Goal: Task Accomplishment & Management: Use online tool/utility

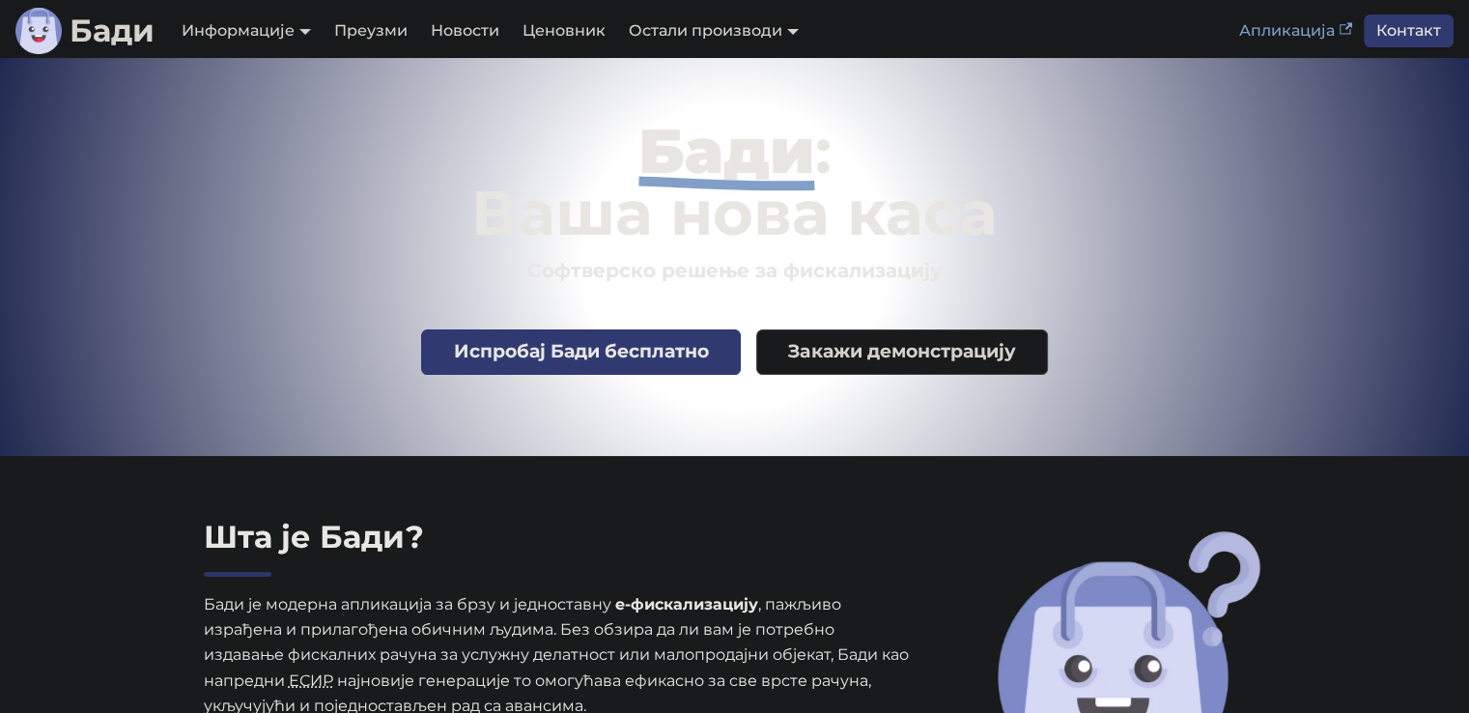
click at [1288, 24] on link "Апликација" at bounding box center [1295, 30] width 136 height 33
click at [1285, 40] on link "Апликација" at bounding box center [1295, 30] width 136 height 33
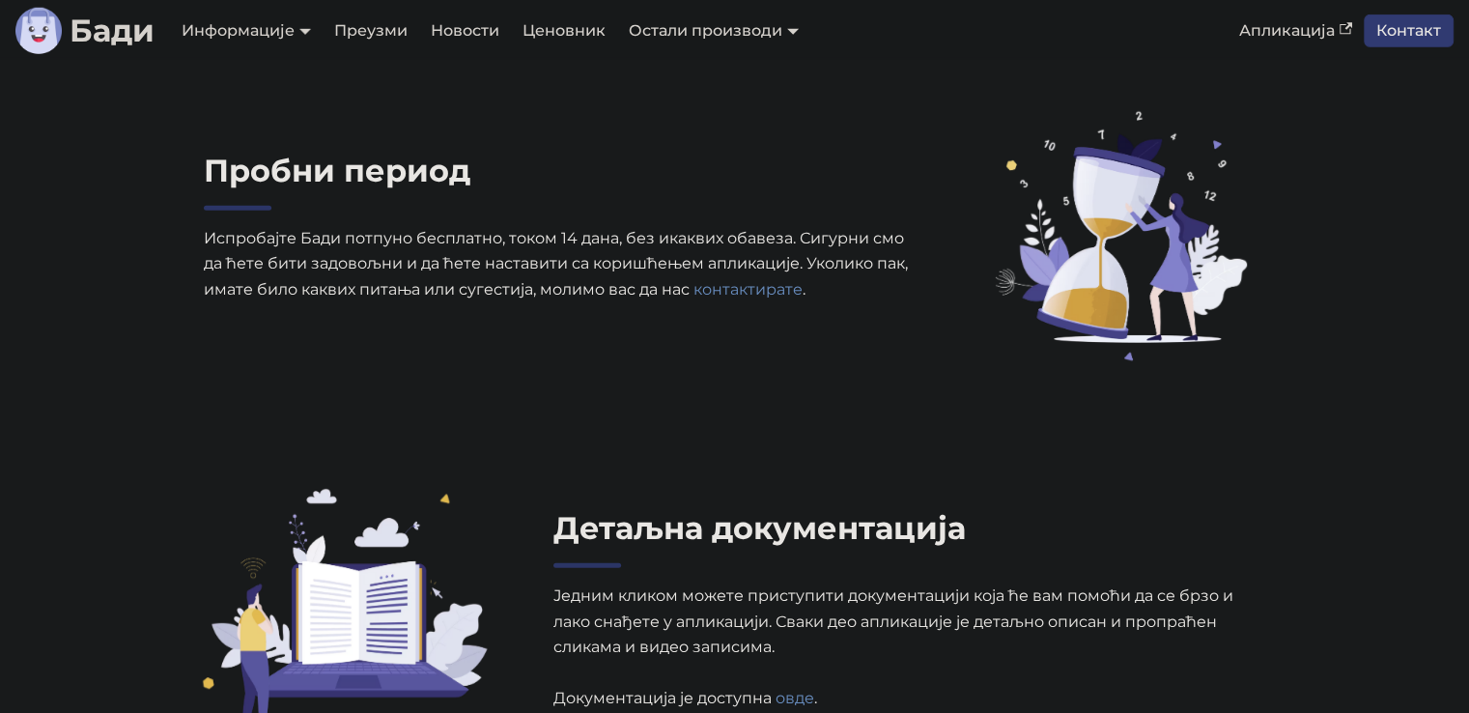
scroll to position [5698, 0]
click at [718, 297] on link "контактирате" at bounding box center [747, 288] width 109 height 18
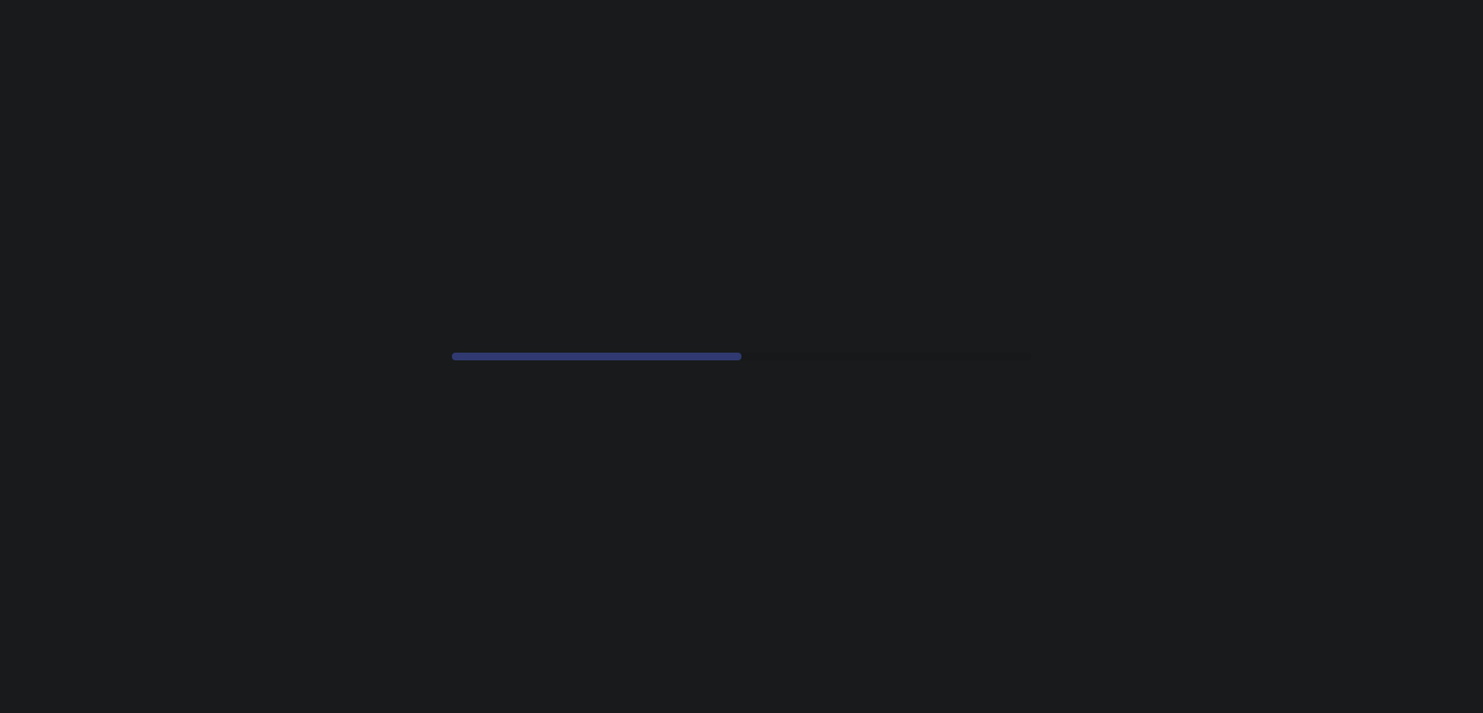
click at [86, 333] on div at bounding box center [741, 356] width 1483 height 713
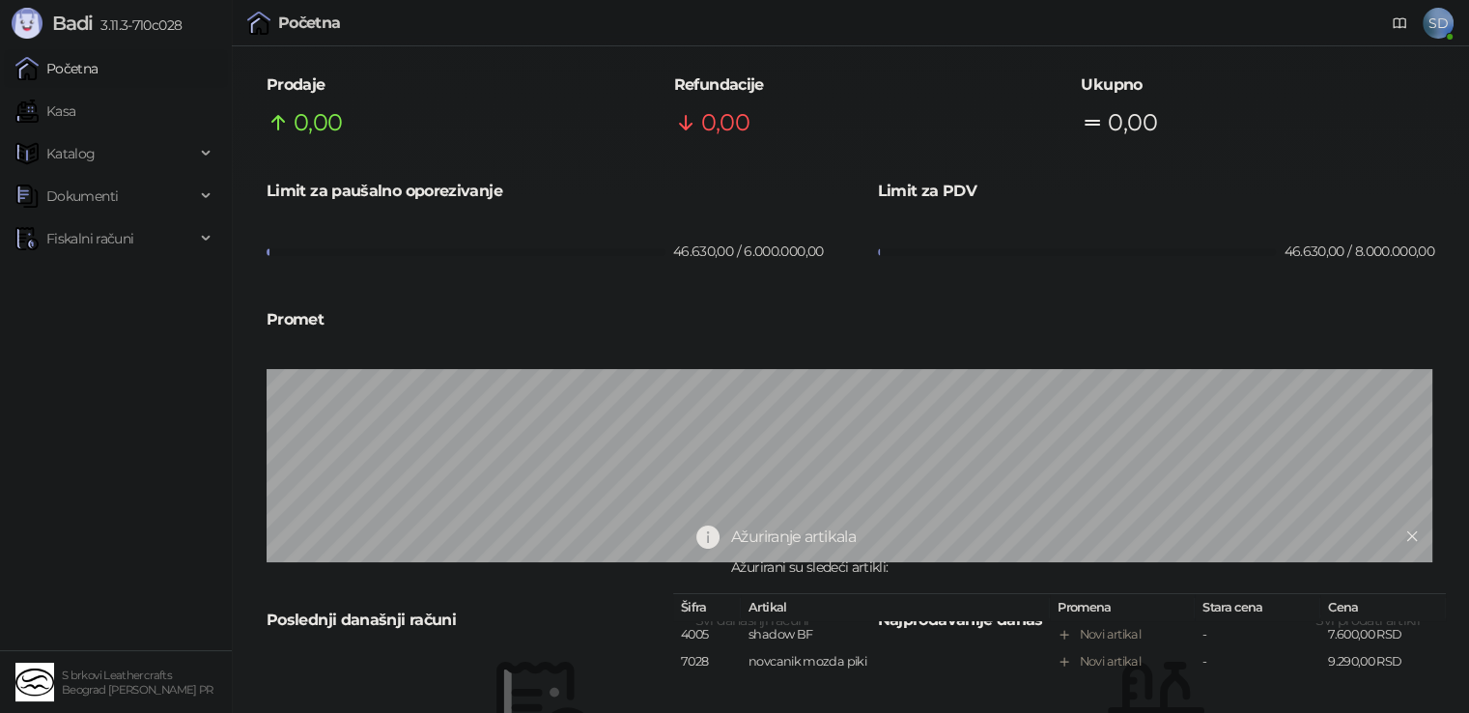
scroll to position [107, 0]
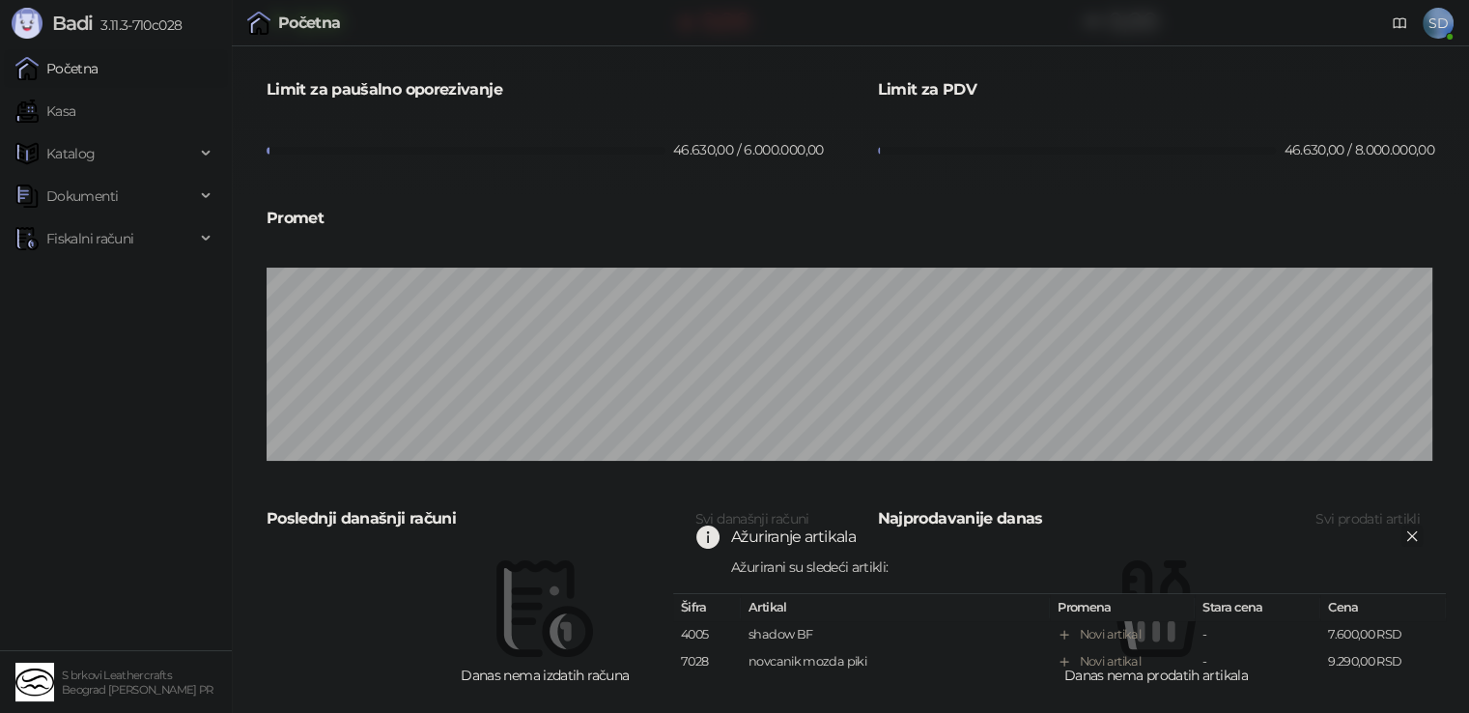
click at [1408, 529] on icon "close" at bounding box center [1412, 536] width 14 height 14
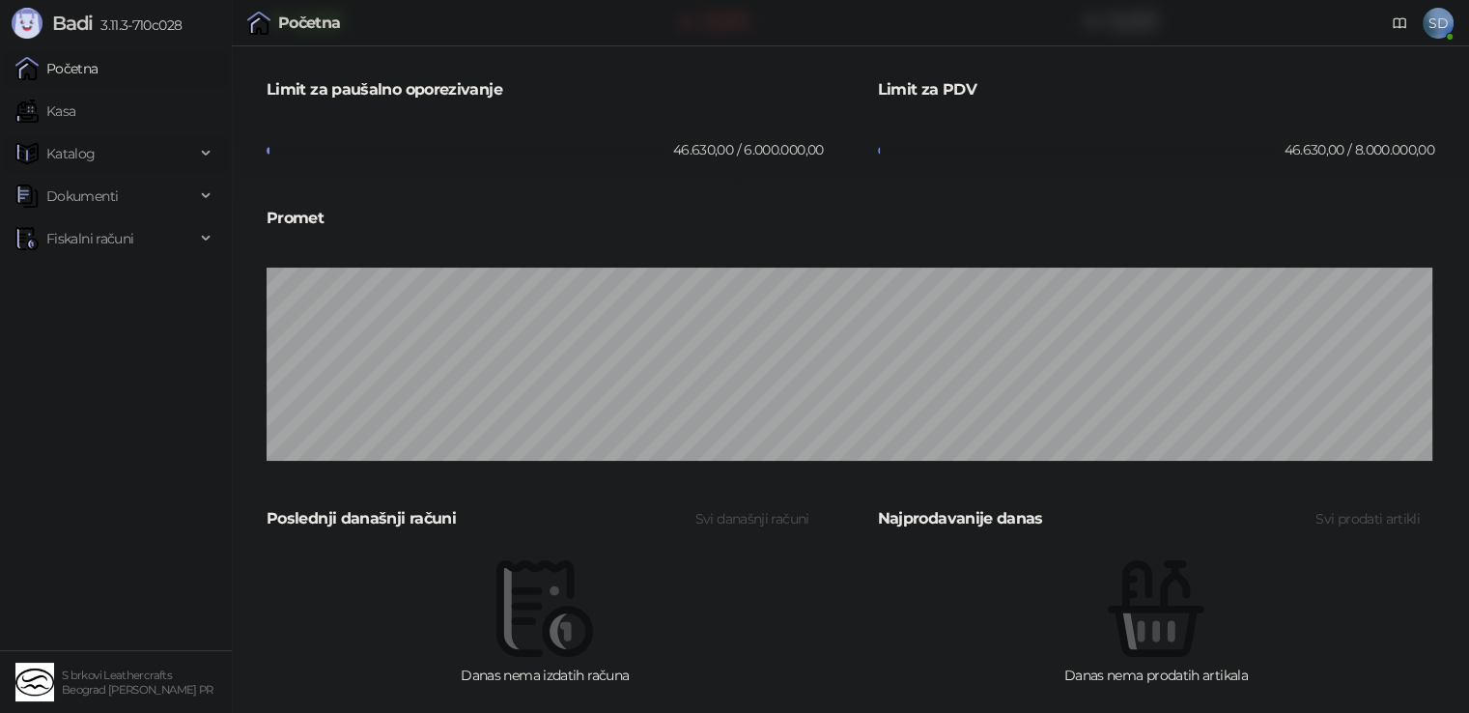
click at [64, 166] on span "Katalog" at bounding box center [70, 153] width 49 height 39
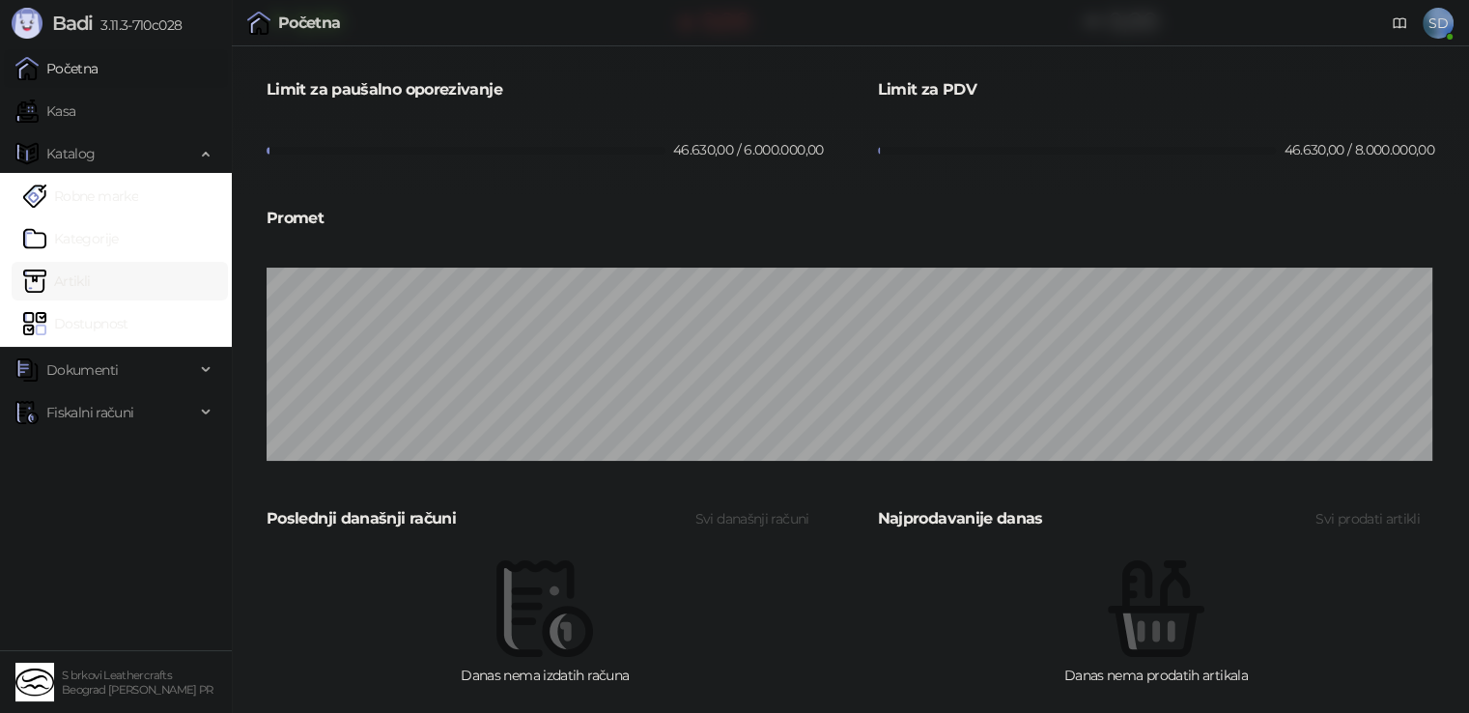
click at [70, 287] on link "Artikli" at bounding box center [57, 281] width 68 height 39
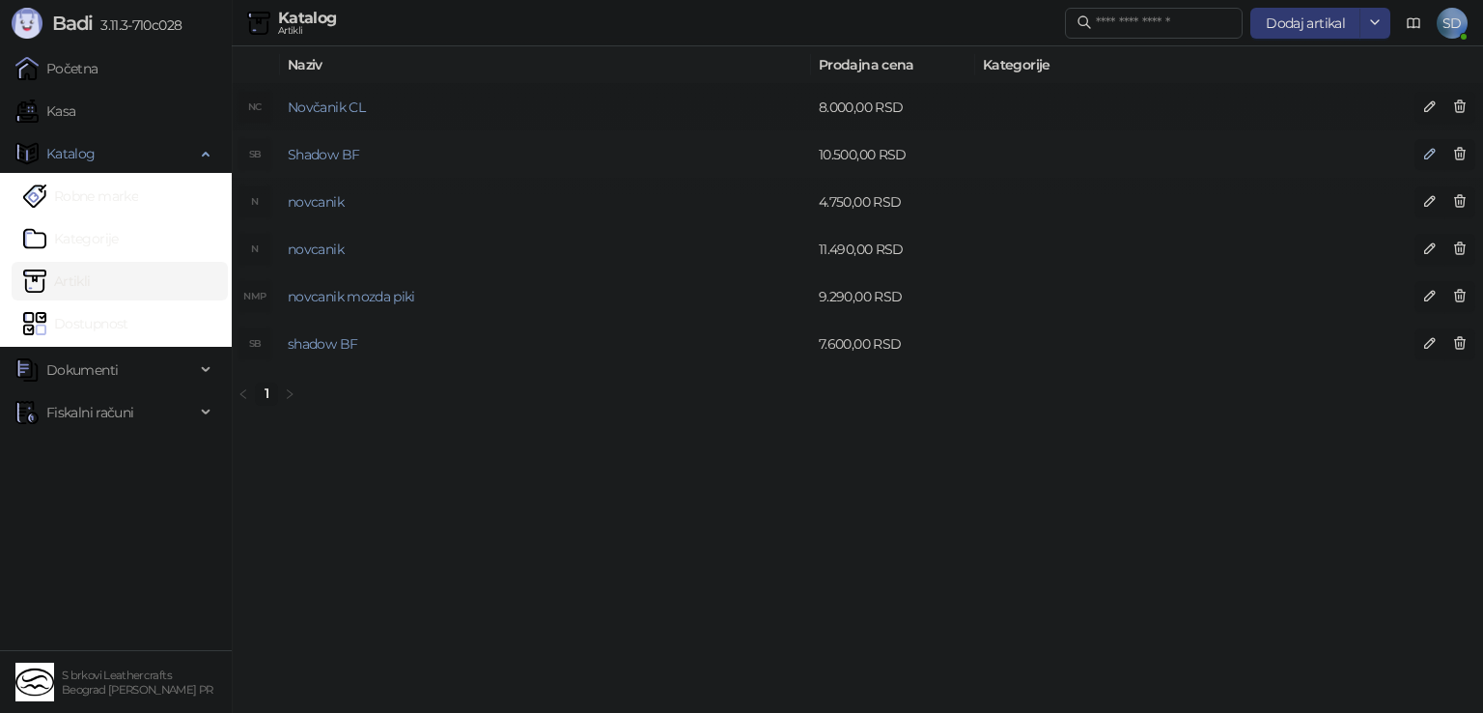
click at [1428, 158] on icon "button" at bounding box center [1430, 155] width 10 height 10
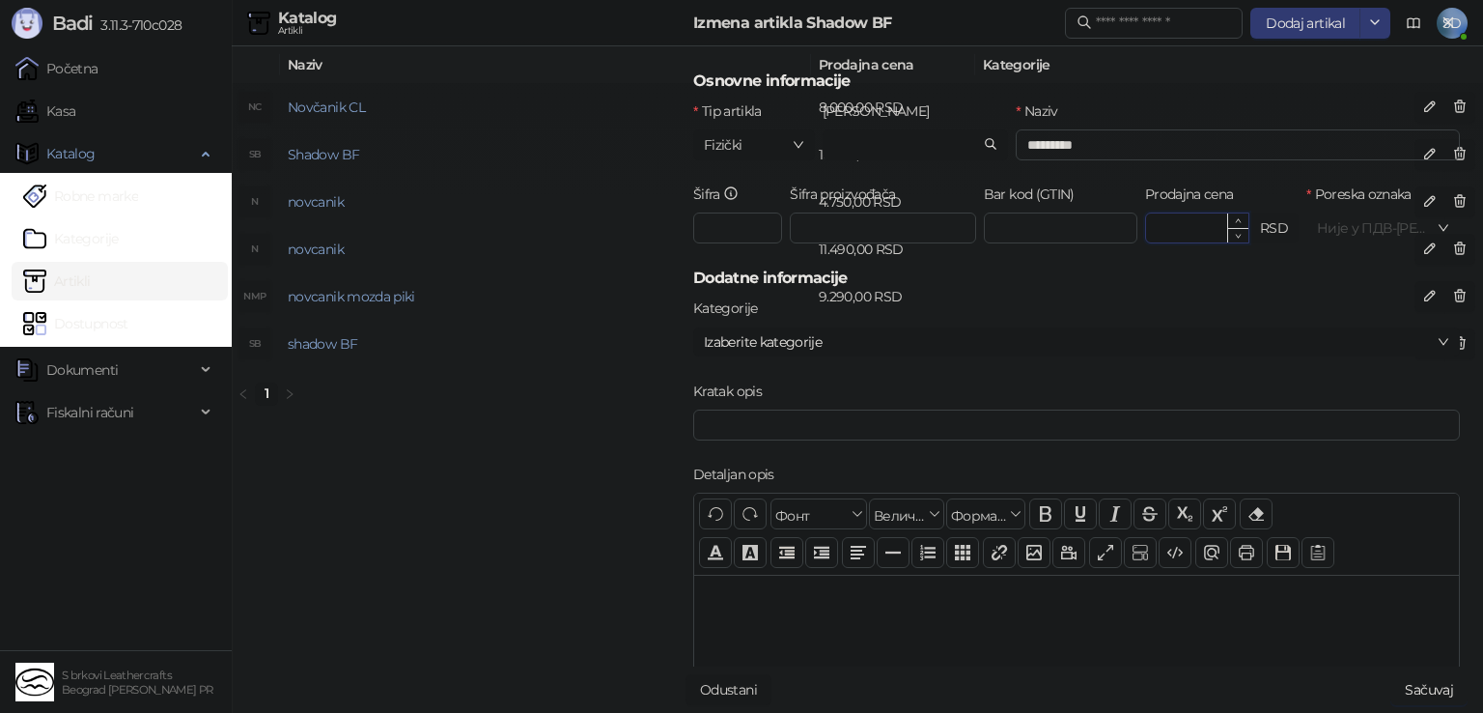
click at [1174, 233] on input "********" at bounding box center [1197, 227] width 102 height 29
type input "********"
click at [1431, 698] on button "Sačuvaj" at bounding box center [1429, 689] width 77 height 31
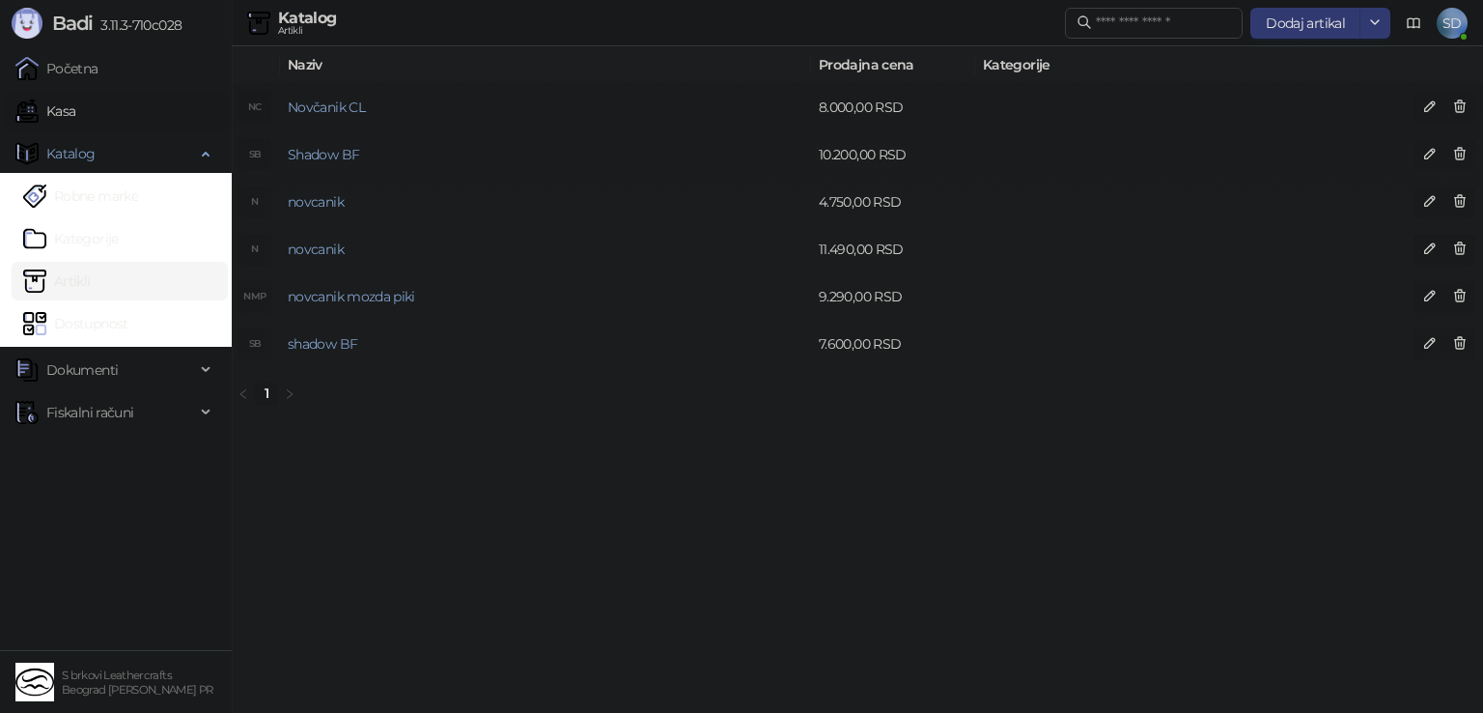
click at [37, 104] on link "Kasa" at bounding box center [45, 111] width 60 height 39
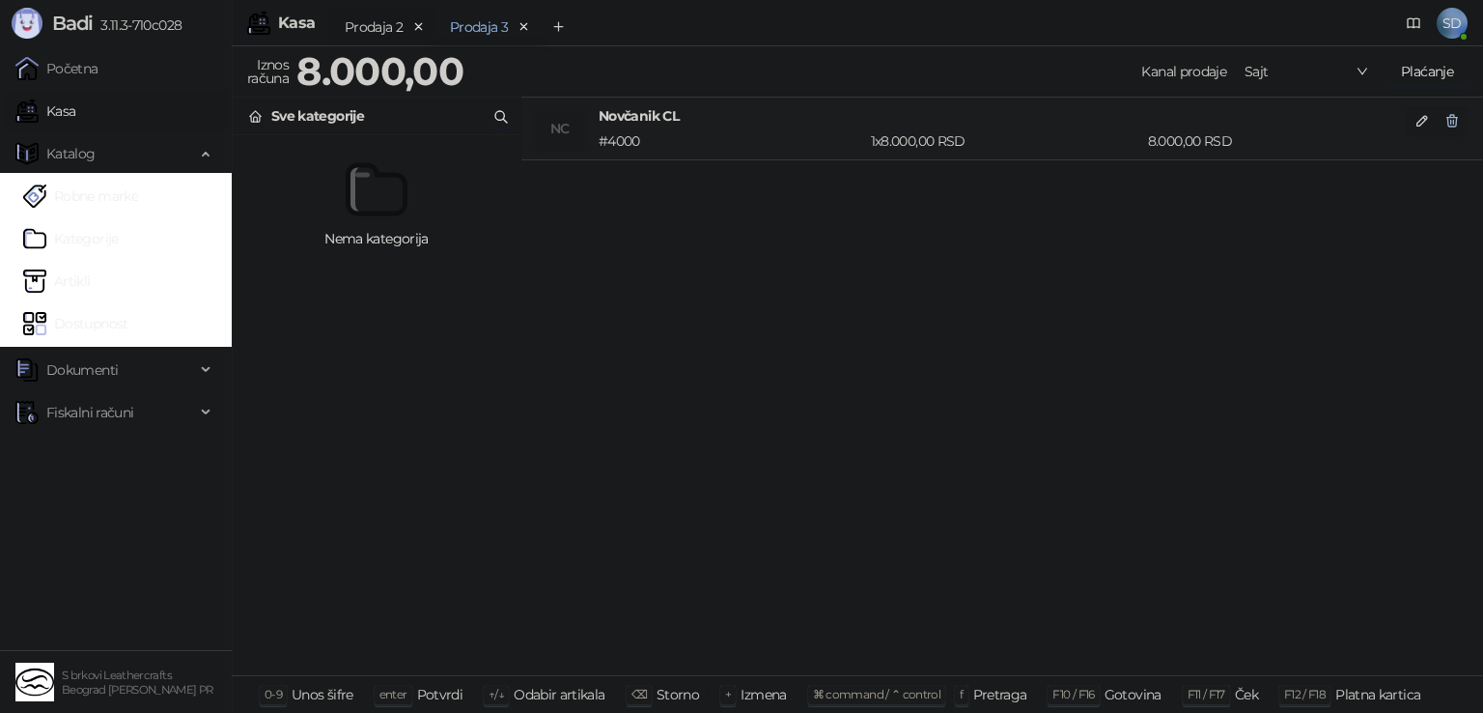
click at [1450, 115] on icon "button" at bounding box center [1453, 121] width 11 height 12
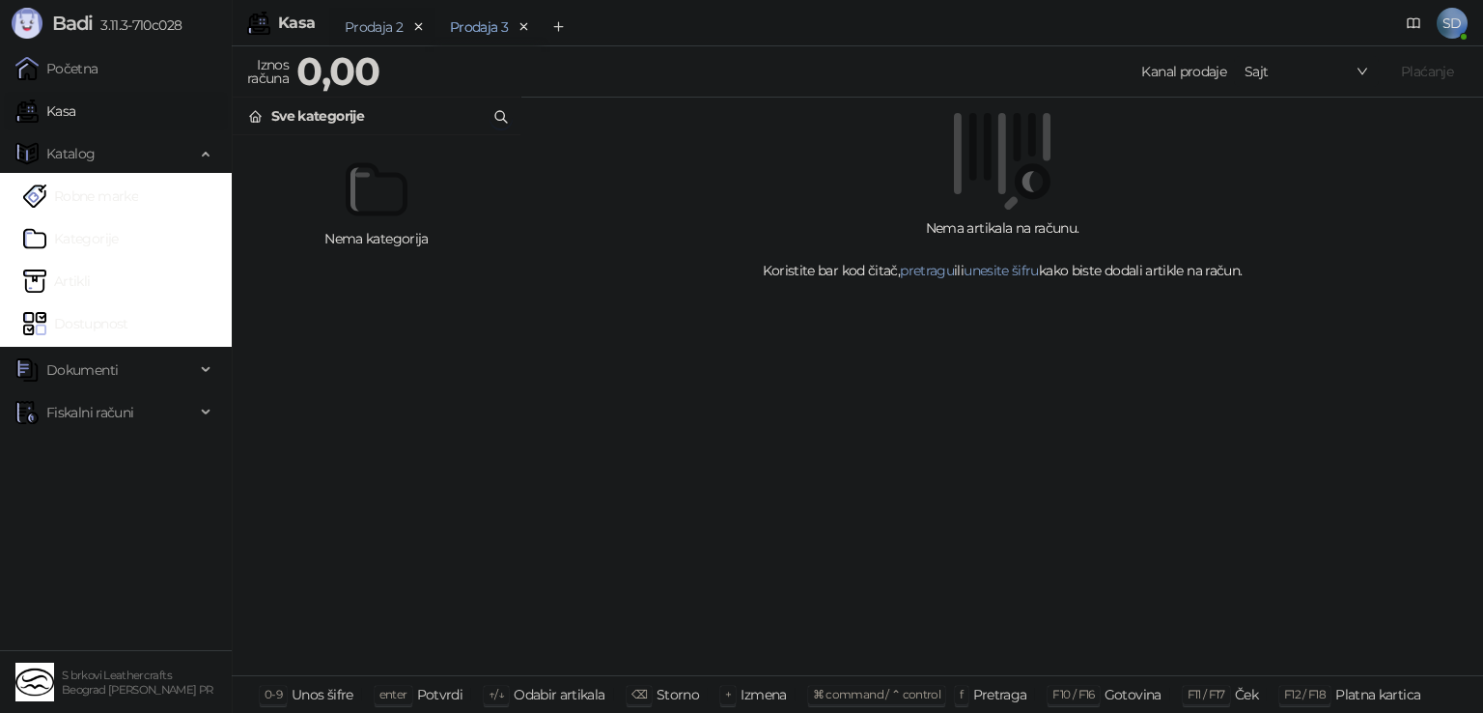
click at [375, 10] on div "Prodaja 2" at bounding box center [382, 27] width 106 height 39
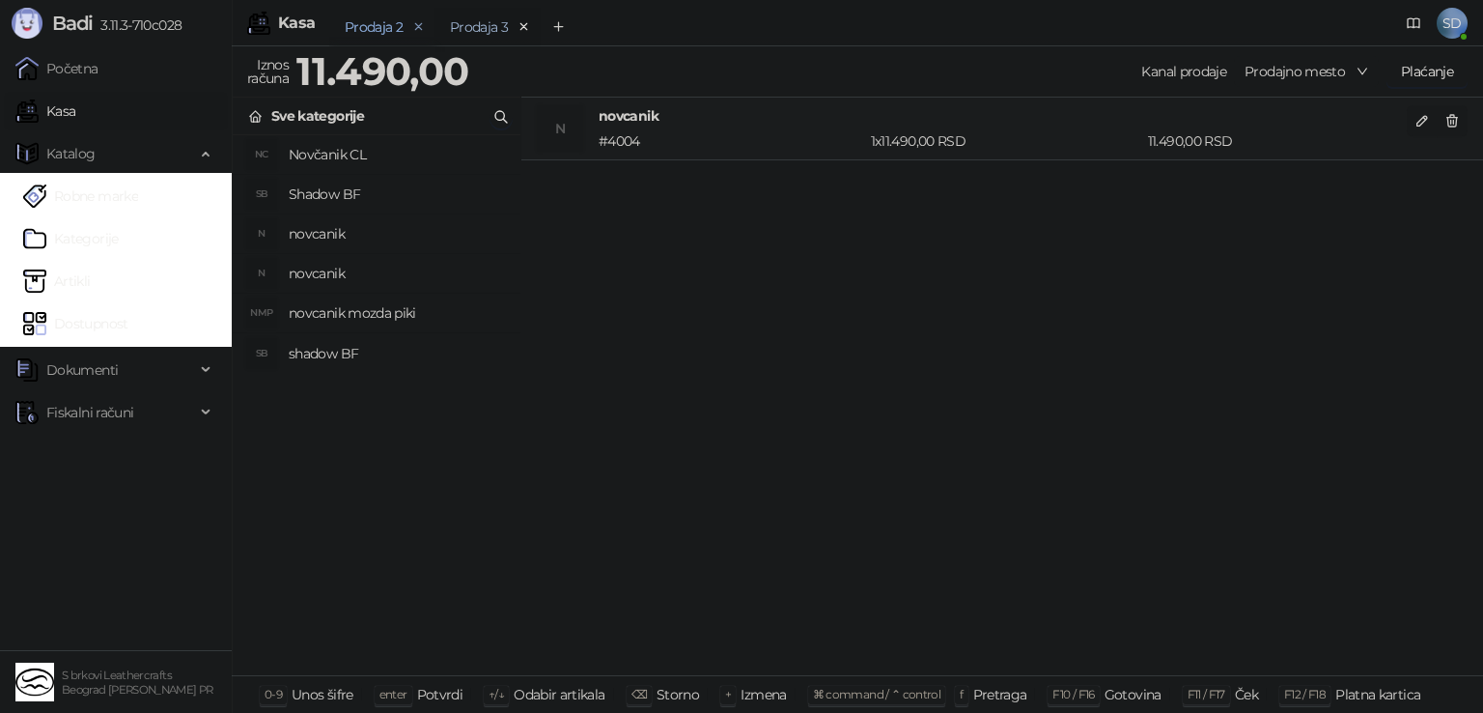
click at [419, 28] on icon "remove" at bounding box center [419, 27] width 14 height 14
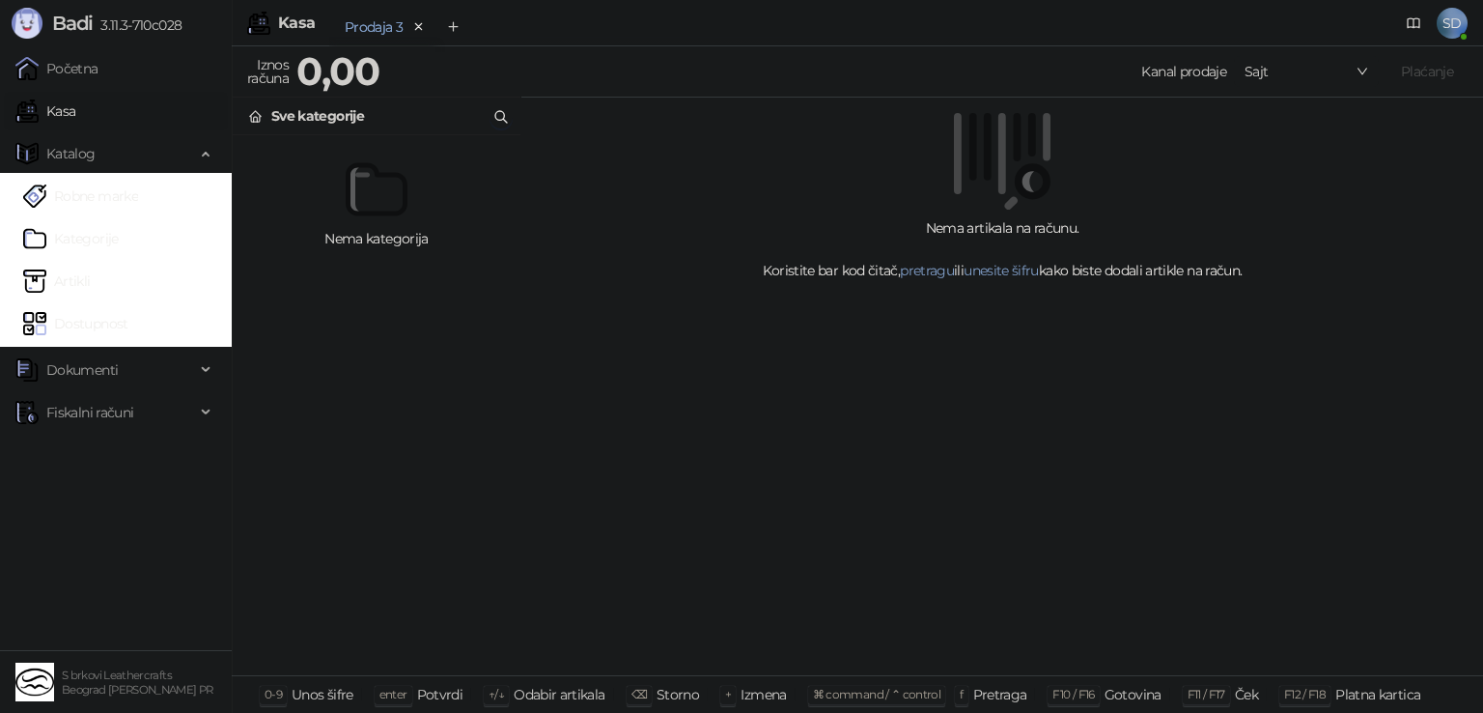
click at [341, 191] on div at bounding box center [376, 189] width 272 height 62
click at [81, 283] on link "Artikli" at bounding box center [57, 281] width 68 height 39
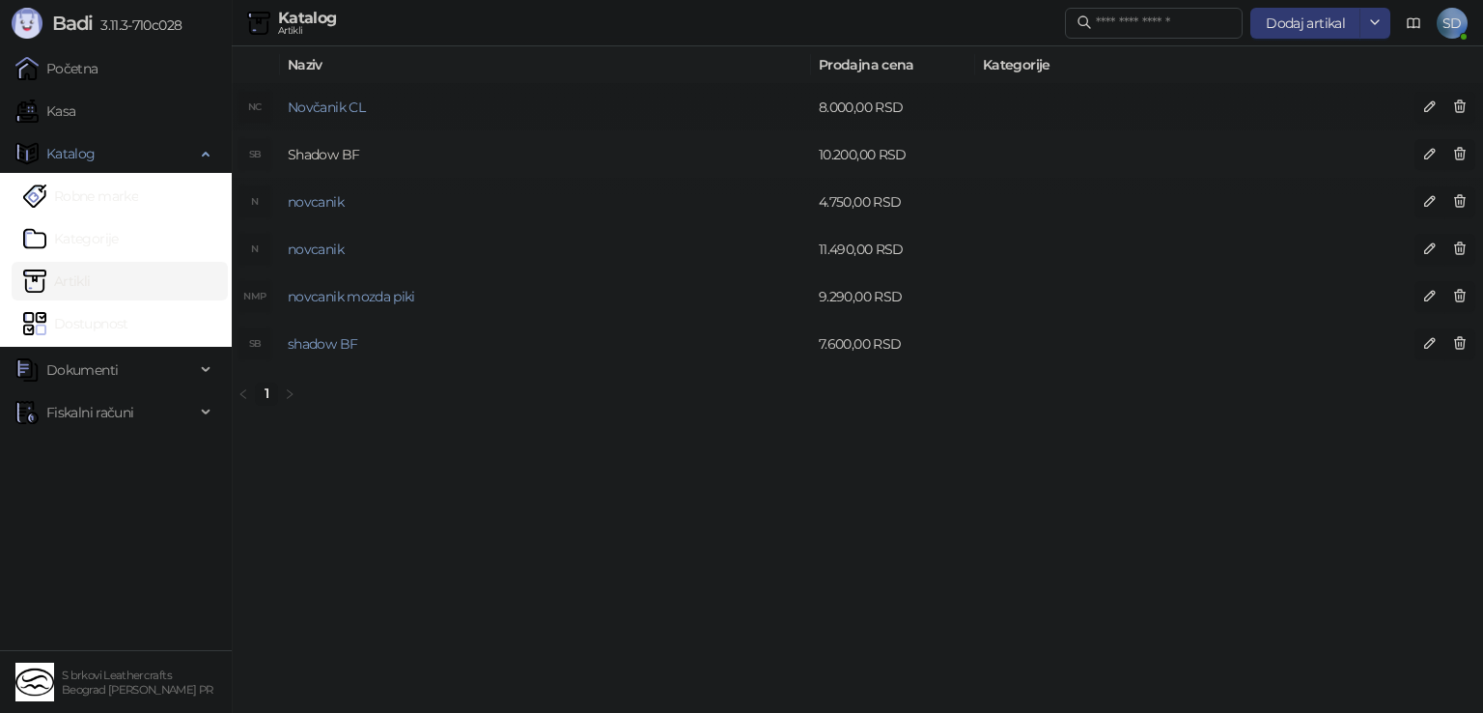
click at [325, 153] on link "Shadow BF" at bounding box center [323, 154] width 71 height 17
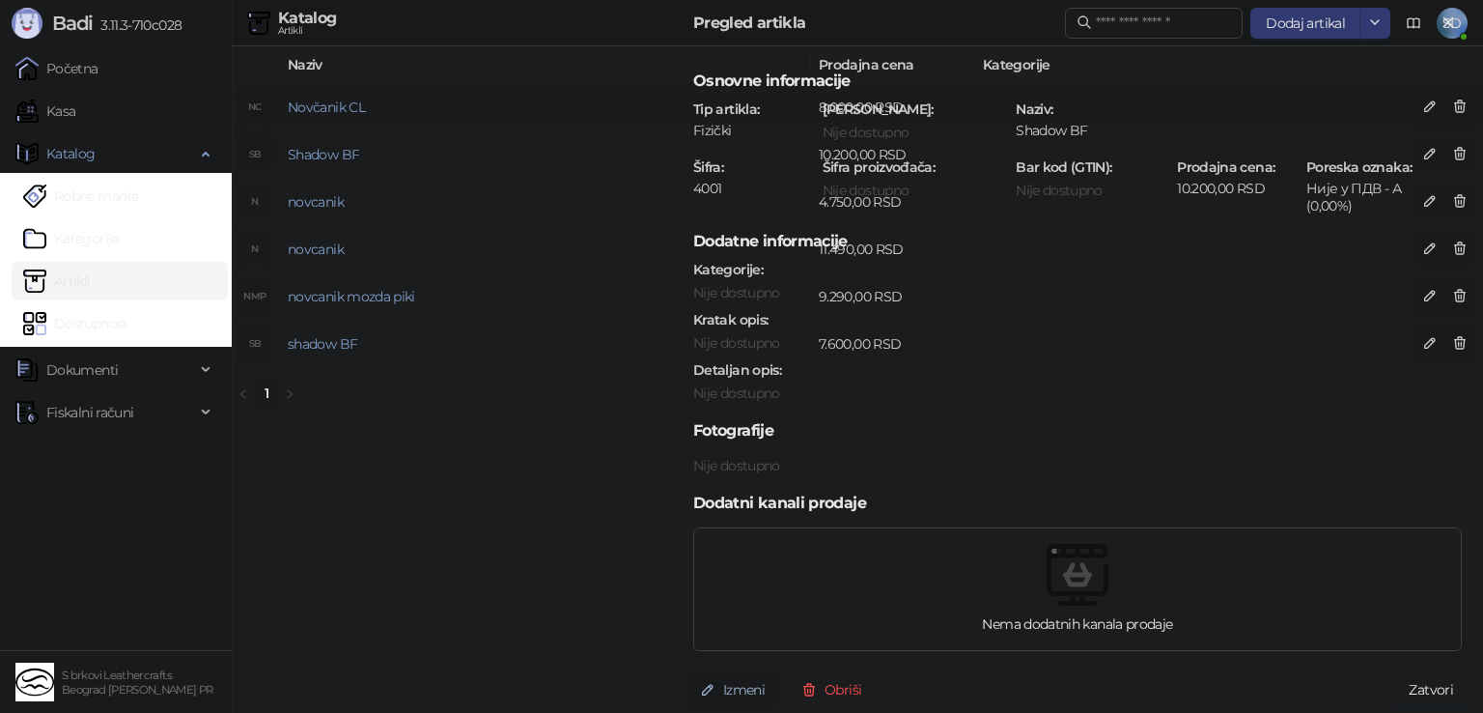
click at [749, 685] on button "Izmeni" at bounding box center [733, 689] width 94 height 31
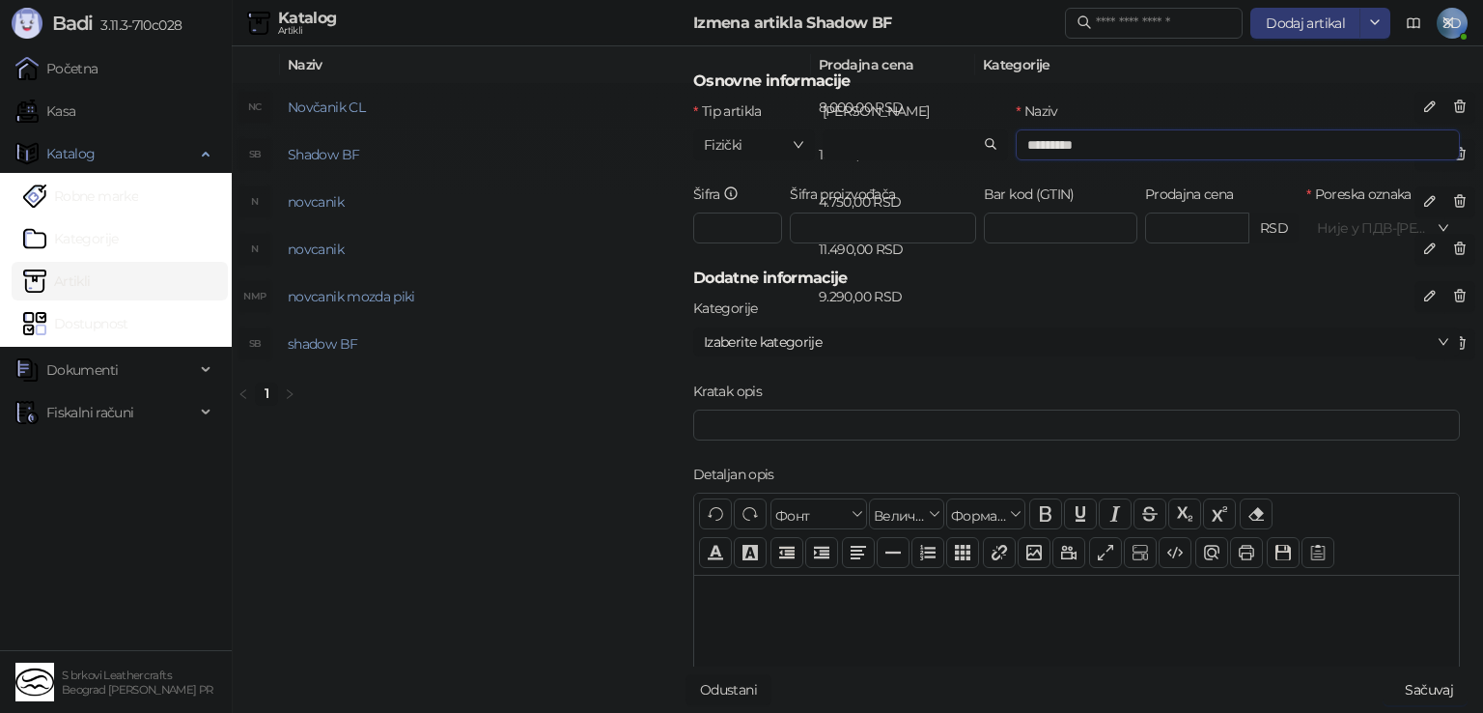
click at [1061, 152] on input "*********" at bounding box center [1238, 144] width 444 height 31
type input "********"
click at [1448, 690] on button "Sačuvaj" at bounding box center [1425, 689] width 85 height 31
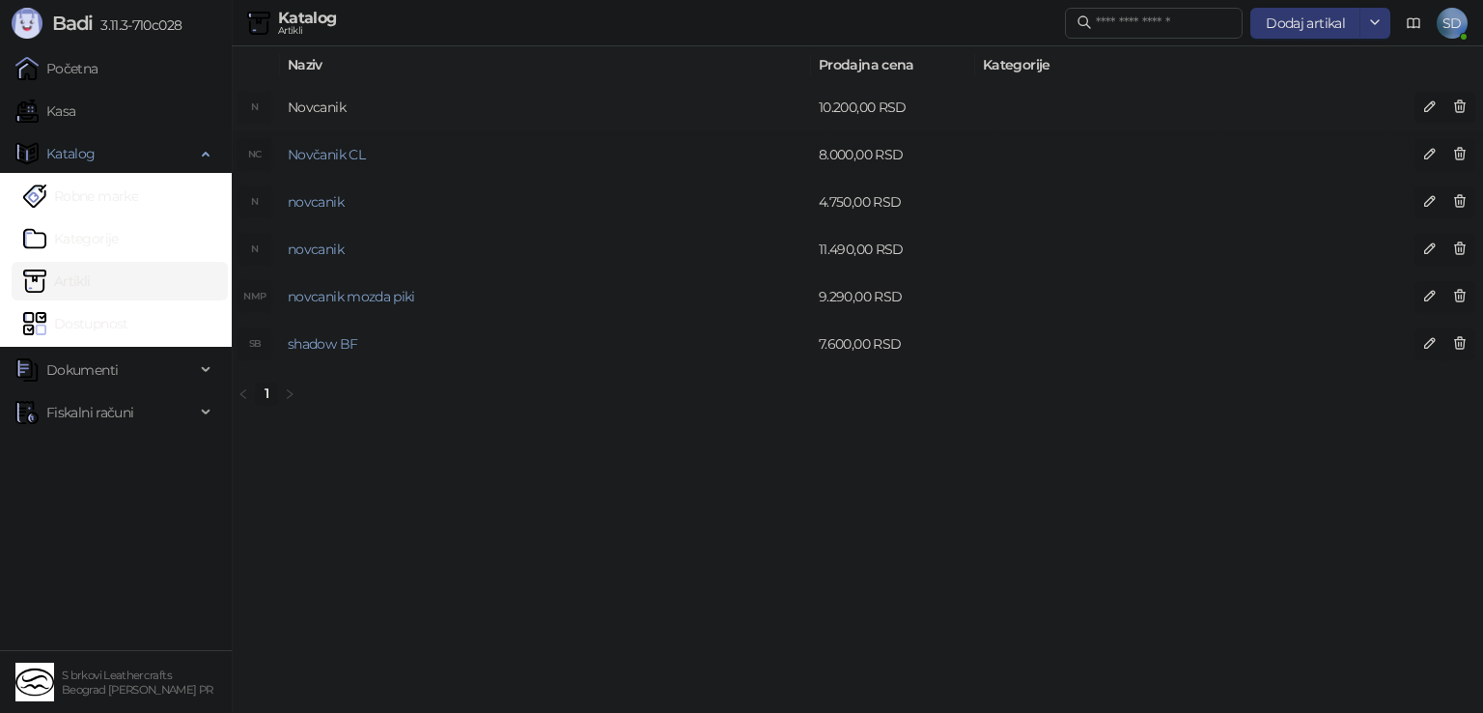
click at [309, 111] on link "Novcanik" at bounding box center [317, 107] width 58 height 17
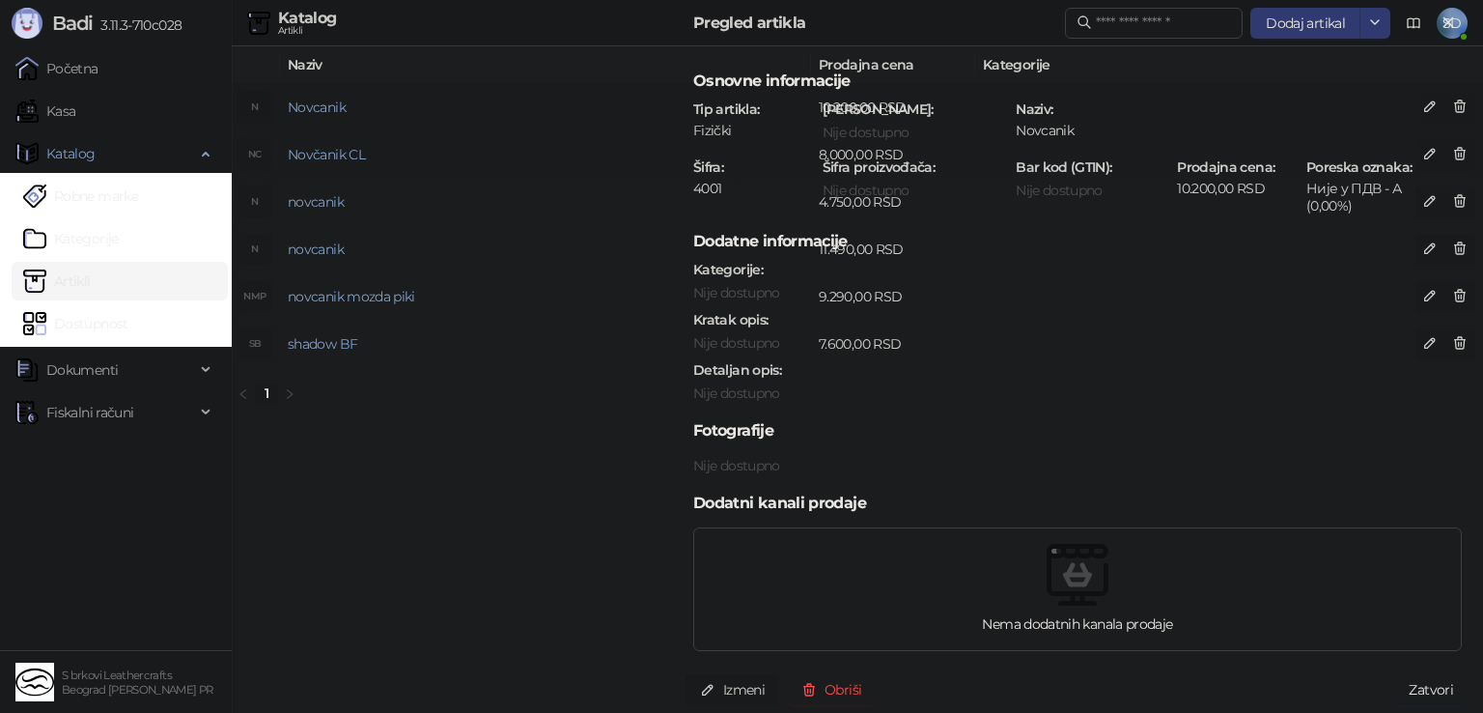
click at [455, 514] on div at bounding box center [741, 356] width 1483 height 713
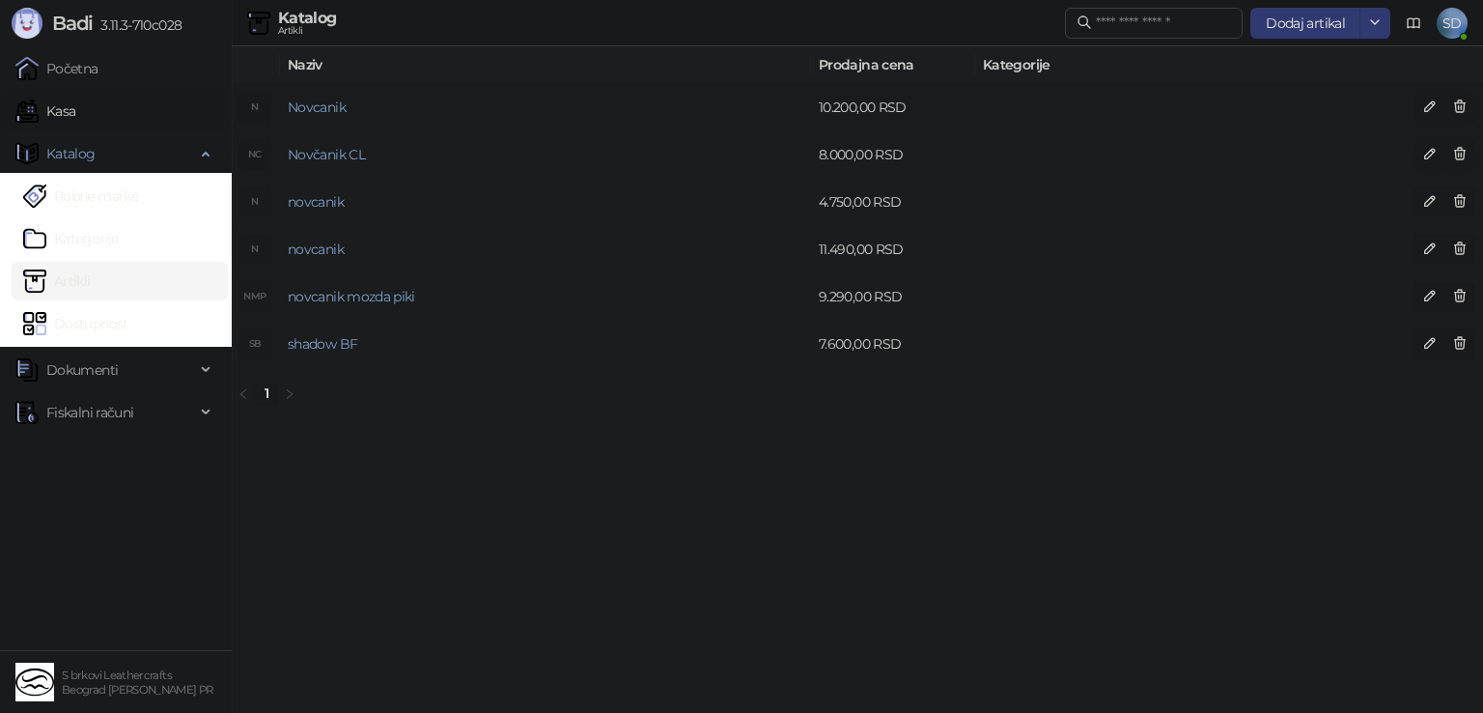
click at [43, 121] on link "Kasa" at bounding box center [45, 111] width 60 height 39
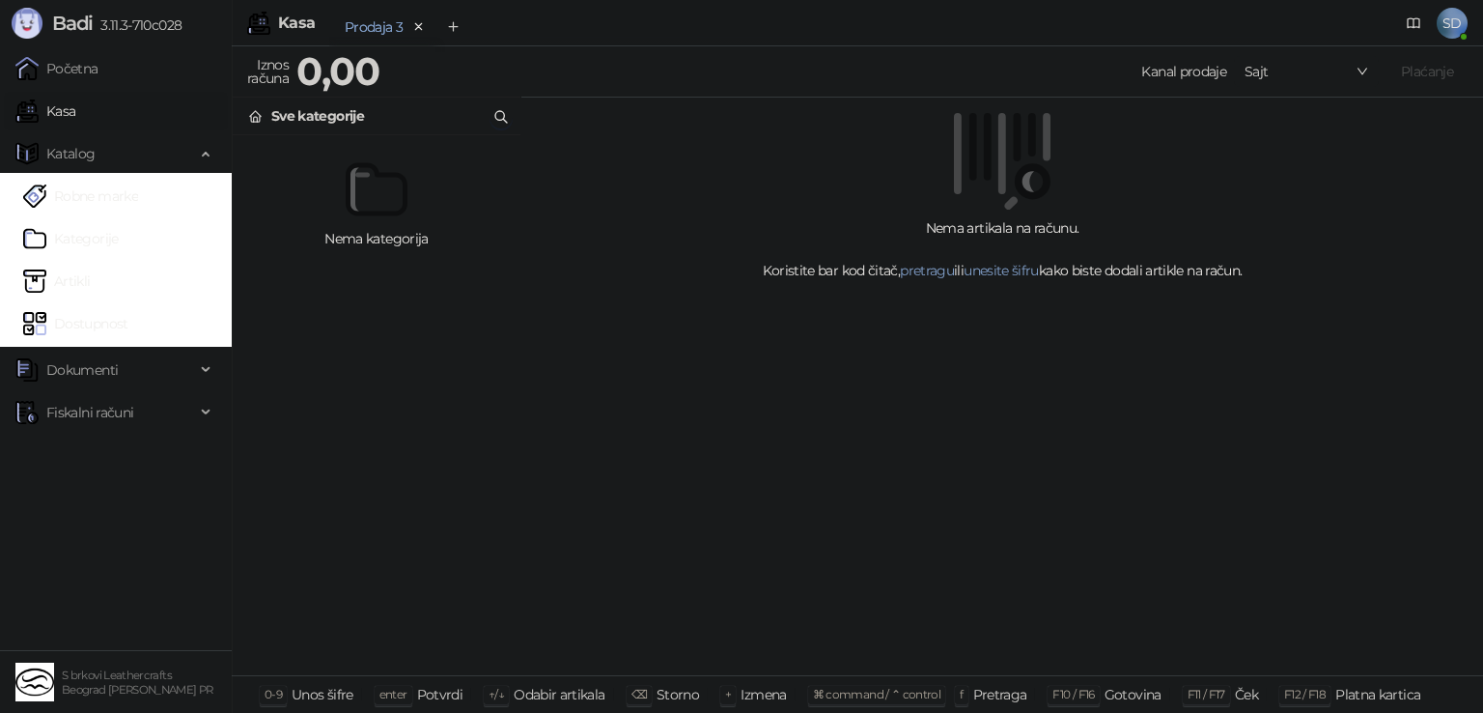
click at [495, 115] on icon "button" at bounding box center [501, 117] width 12 height 12
click at [1419, 326] on div "Nema artikala na računu. Koristite bar kod čitač, pretragu ili unesite šifru ka…" at bounding box center [1002, 387] width 962 height 578
click at [935, 272] on link "pretragu" at bounding box center [927, 270] width 54 height 17
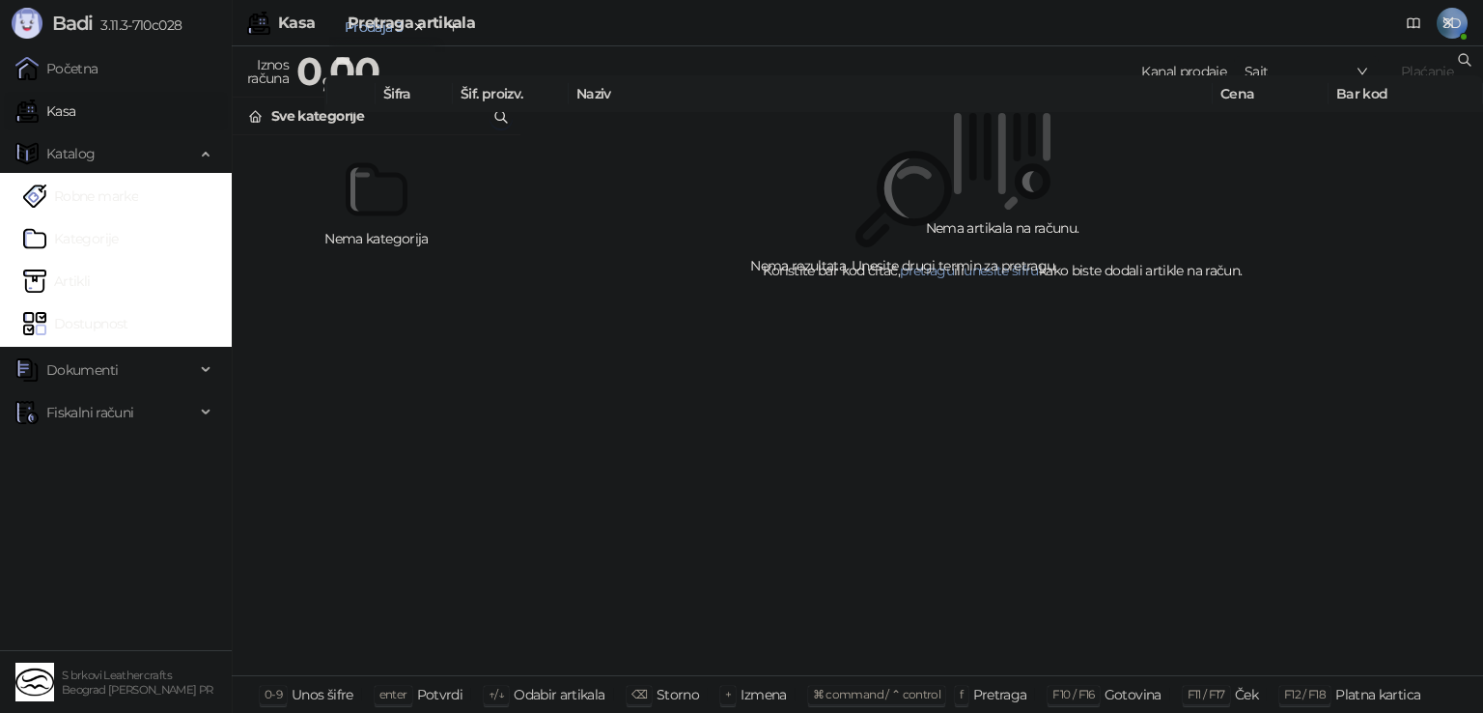
type input "****"
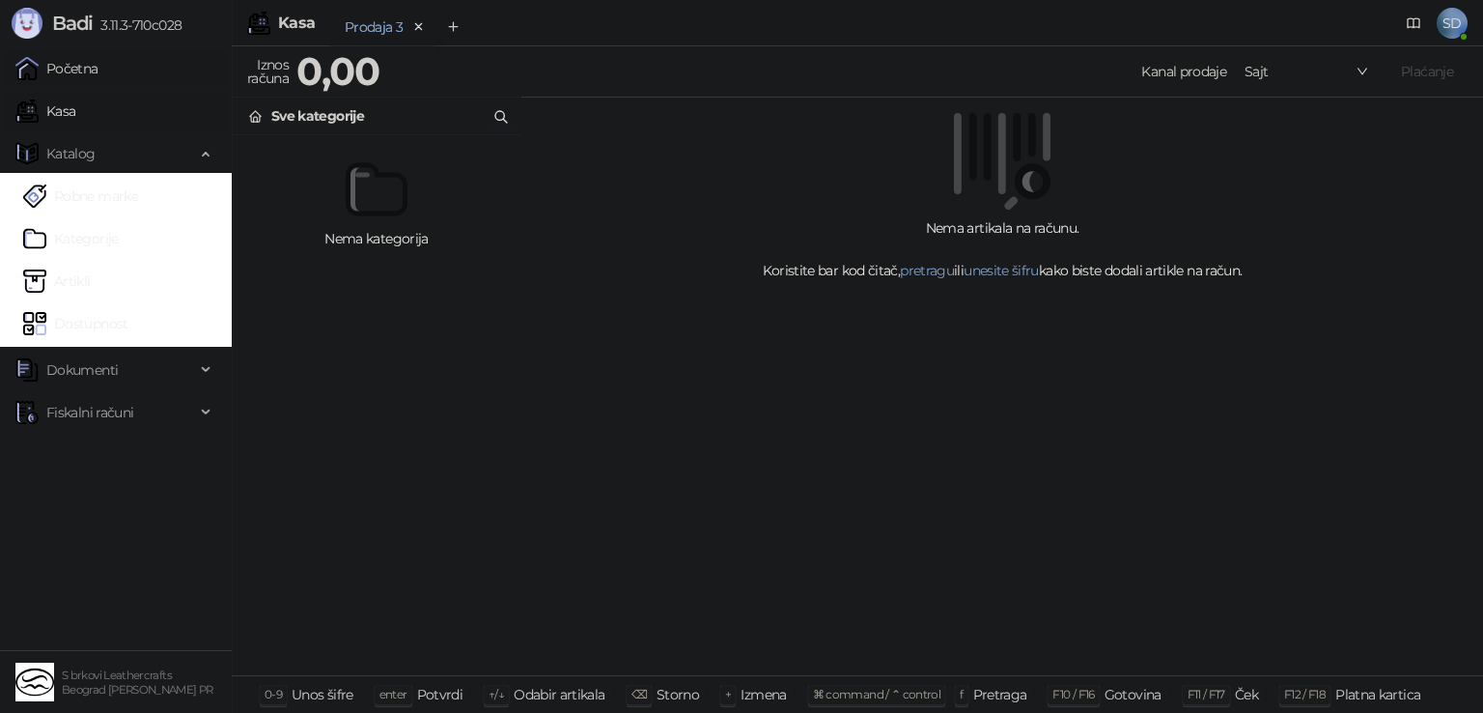
click at [62, 78] on link "Početna" at bounding box center [56, 68] width 83 height 39
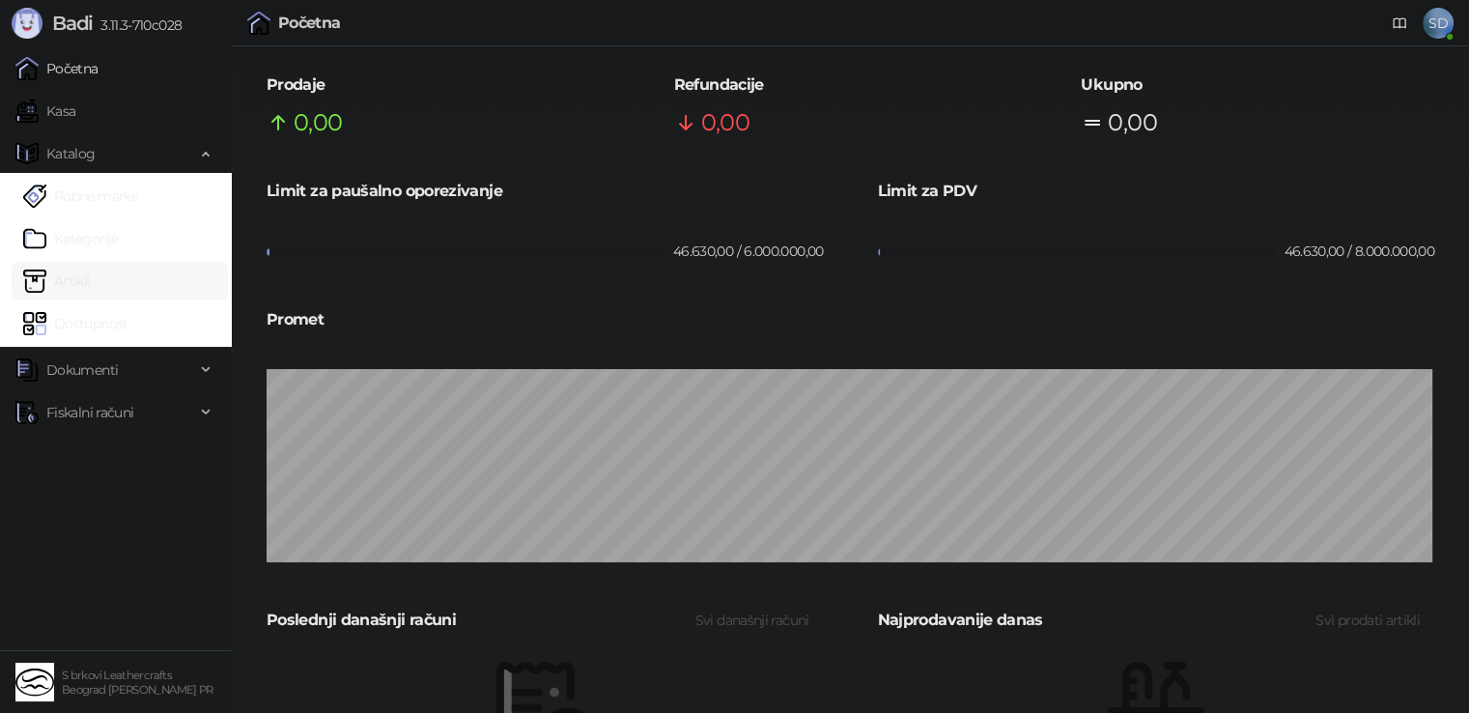
click at [86, 281] on link "Artikli" at bounding box center [57, 281] width 68 height 39
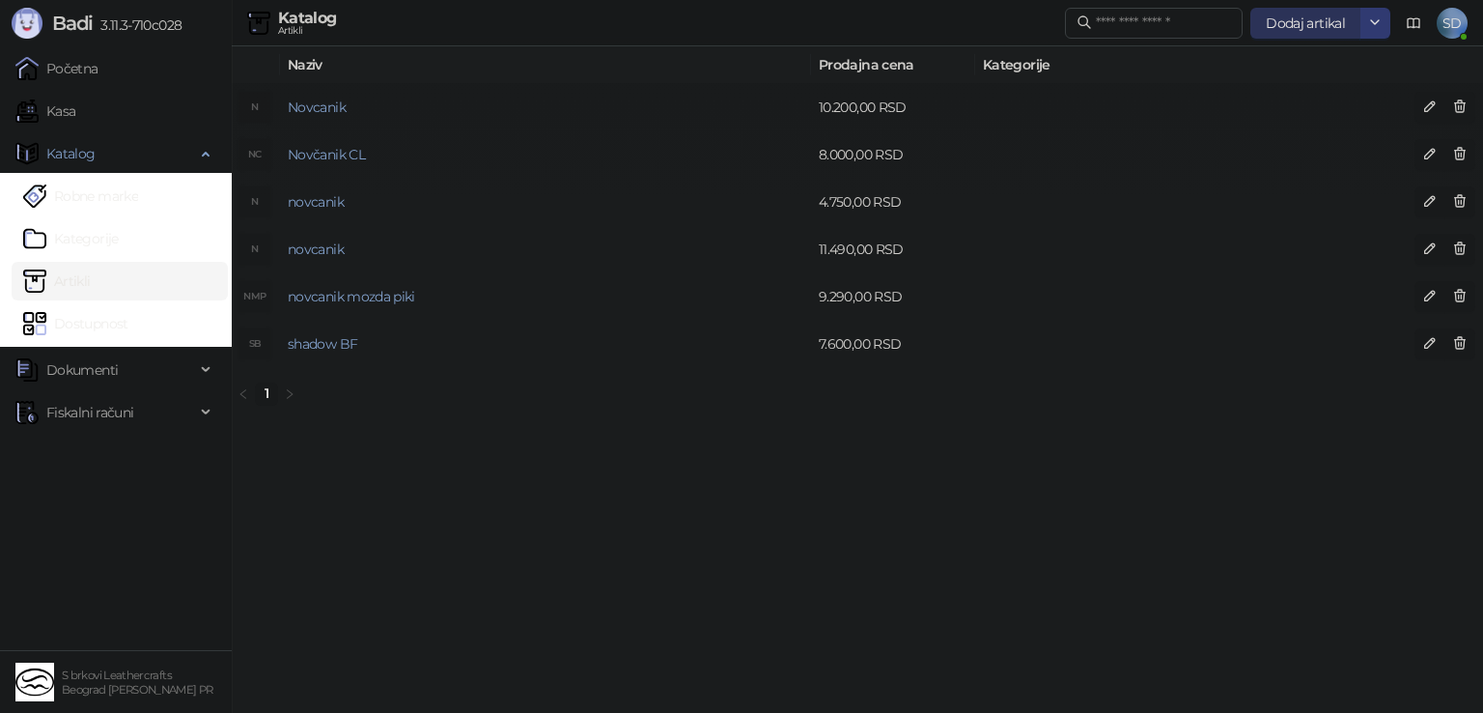
click at [1306, 25] on span "Dodaj artikal" at bounding box center [1305, 22] width 79 height 17
click at [255, 107] on div "N" at bounding box center [254, 107] width 31 height 31
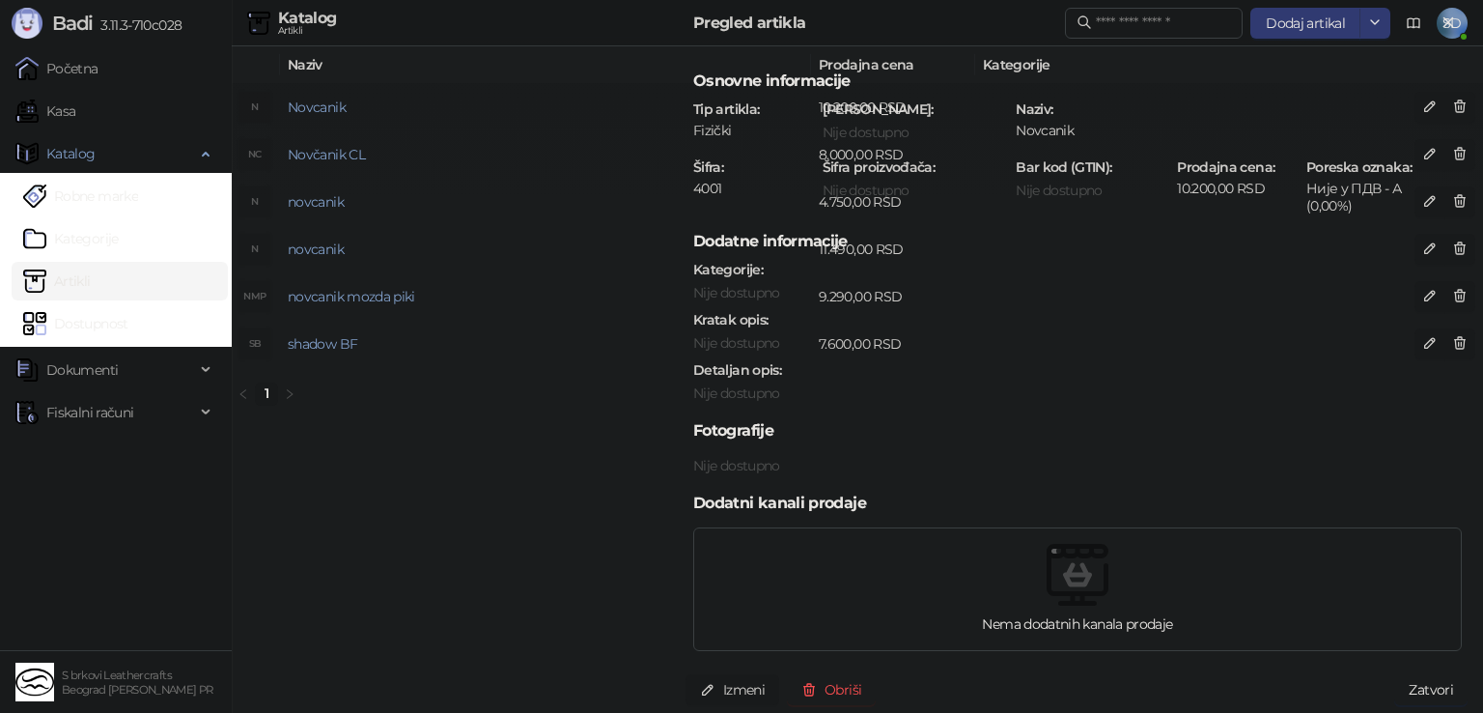
click at [1054, 592] on img at bounding box center [1078, 575] width 62 height 62
click at [466, 455] on div at bounding box center [741, 356] width 1483 height 713
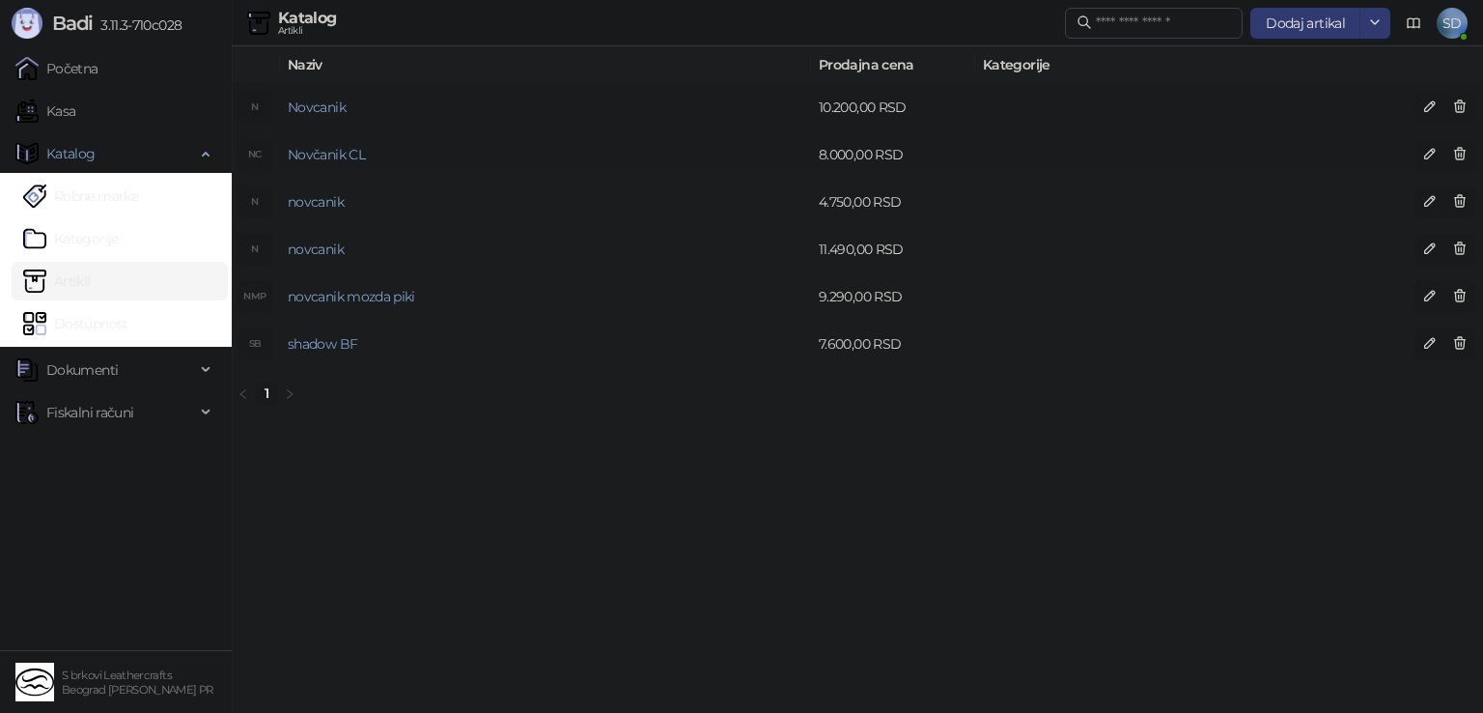
click at [467, 455] on div at bounding box center [741, 356] width 1483 height 713
click at [44, 90] on ul "Početna Kasa Katalog Robne marke Kategorije Artikli Dostupnost Dokumenti Fiskal…" at bounding box center [116, 347] width 232 height 605
click at [45, 107] on link "Kasa" at bounding box center [45, 111] width 60 height 39
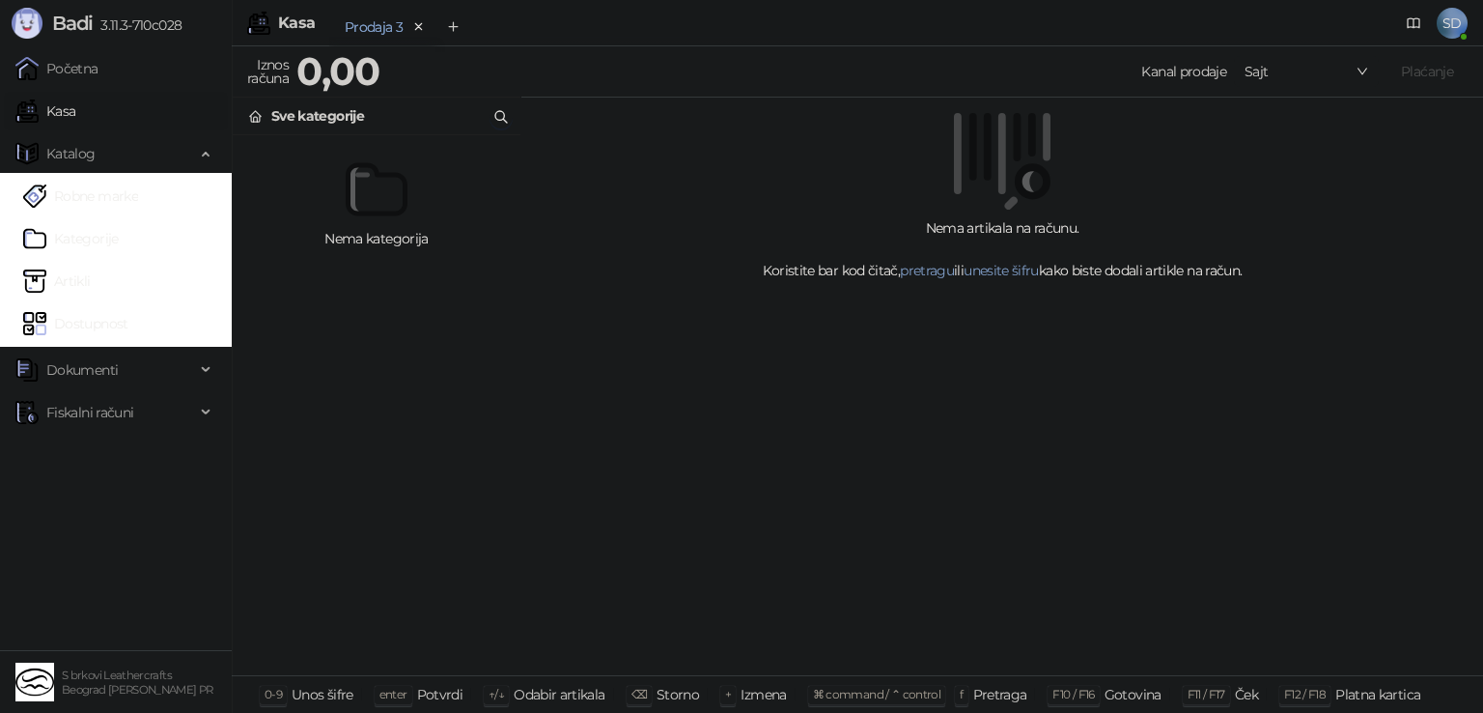
click at [1259, 78] on span "Sajt" at bounding box center [1307, 71] width 124 height 29
click at [1288, 101] on div "Prodajno mesto" at bounding box center [1305, 109] width 114 height 21
click at [301, 149] on h4 "Novcanik" at bounding box center [397, 154] width 216 height 31
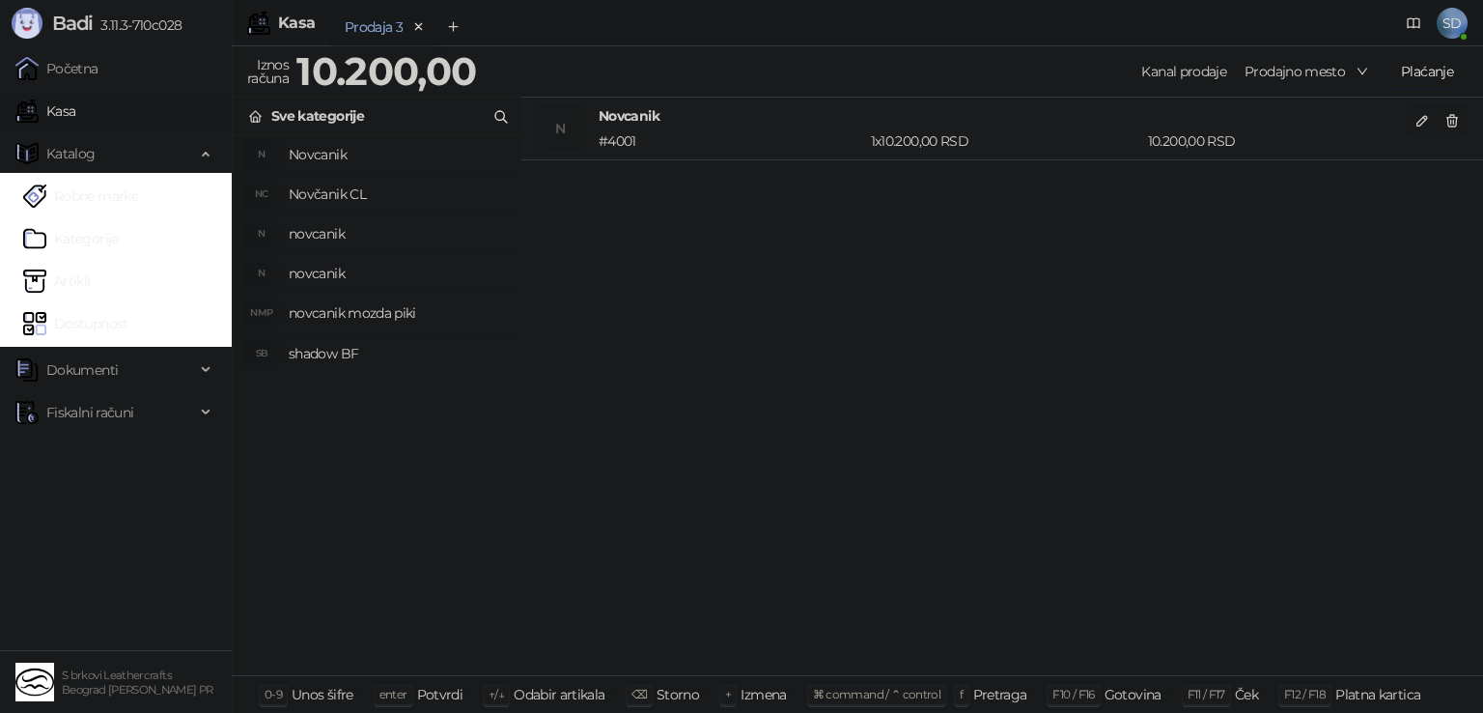
click at [367, 20] on div "Prodaja 3" at bounding box center [374, 26] width 58 height 21
